Goal: Task Accomplishment & Management: Manage account settings

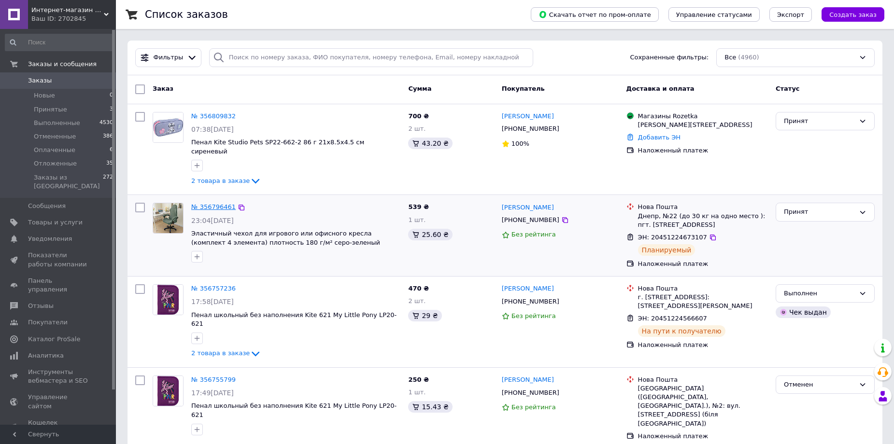
click at [218, 203] on link "№ 356796461" at bounding box center [213, 206] width 44 height 7
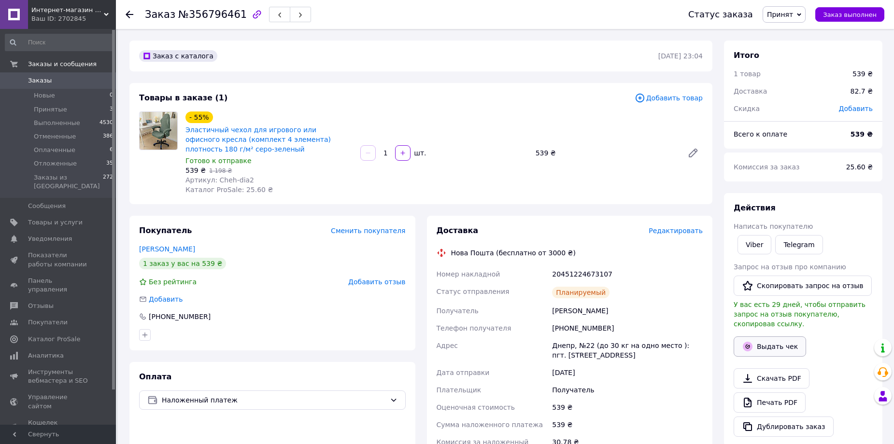
click at [777, 338] on button "Выдать чек" at bounding box center [769, 347] width 72 height 20
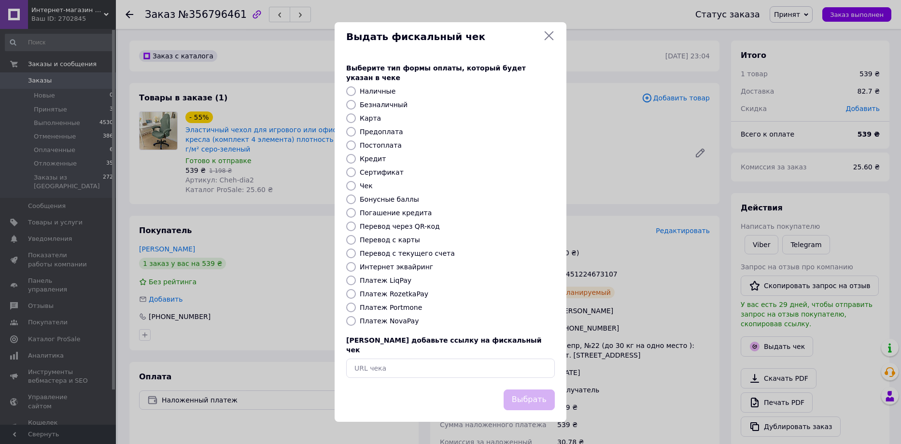
click at [392, 320] on label "Платеж NovaPay" at bounding box center [389, 321] width 59 height 8
click at [356, 320] on input "Платеж NovaPay" at bounding box center [351, 321] width 10 height 10
radio input "true"
click at [521, 396] on button "Выбрать" at bounding box center [529, 400] width 51 height 21
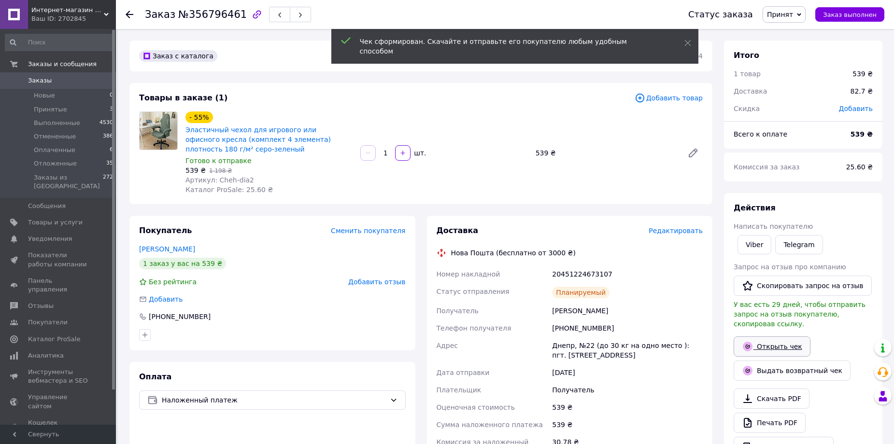
click at [759, 337] on link "Открыть чек" at bounding box center [771, 347] width 77 height 20
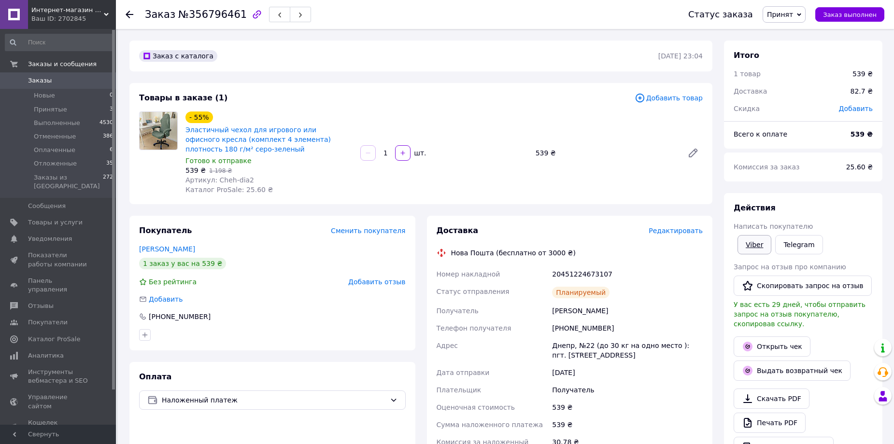
click at [759, 245] on link "Viber" at bounding box center [754, 244] width 34 height 19
click at [288, 208] on div "Заказ с каталога [DATE] 23:04 Товары в заказе (1) Добавить товар - 55% Эластичн…" at bounding box center [421, 422] width 594 height 762
click at [851, 17] on span "Заказ выполнен" at bounding box center [850, 14] width 54 height 7
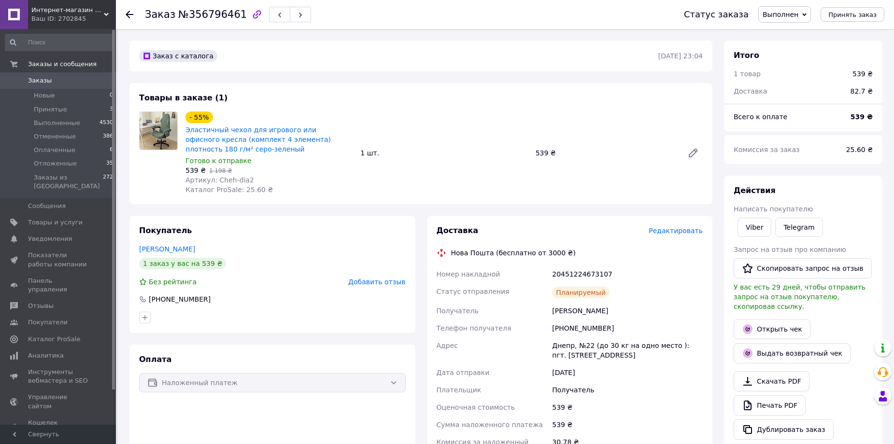
click at [42, 83] on span "Заказы" at bounding box center [40, 80] width 24 height 9
